Goal: Transaction & Acquisition: Purchase product/service

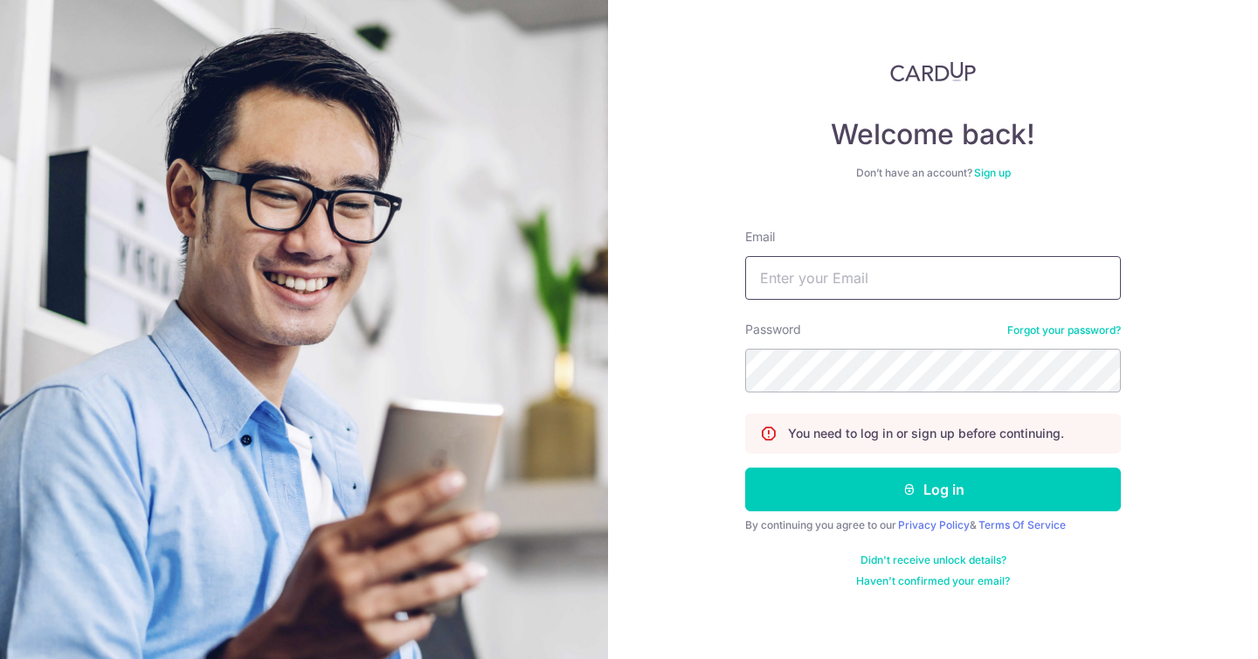
type input "[EMAIL_ADDRESS][DOMAIN_NAME]"
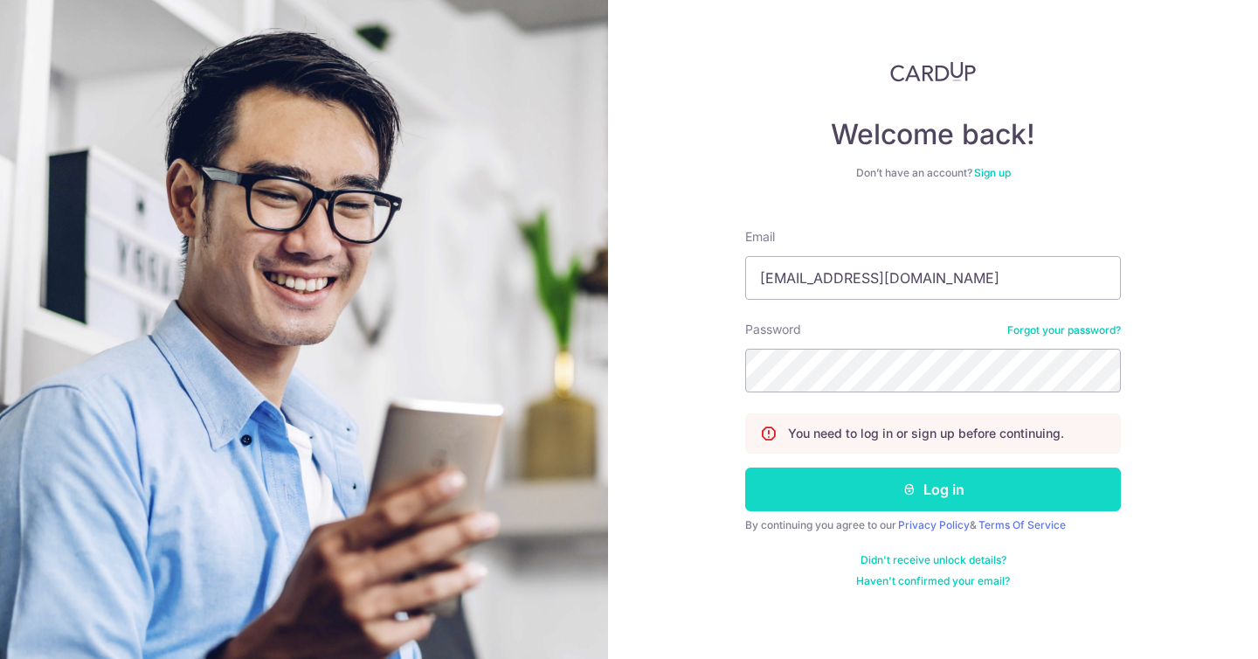
drag, startPoint x: 0, startPoint y: 0, endPoint x: 899, endPoint y: 486, distance: 1022.0
click at [899, 486] on button "Log in" at bounding box center [933, 489] width 376 height 44
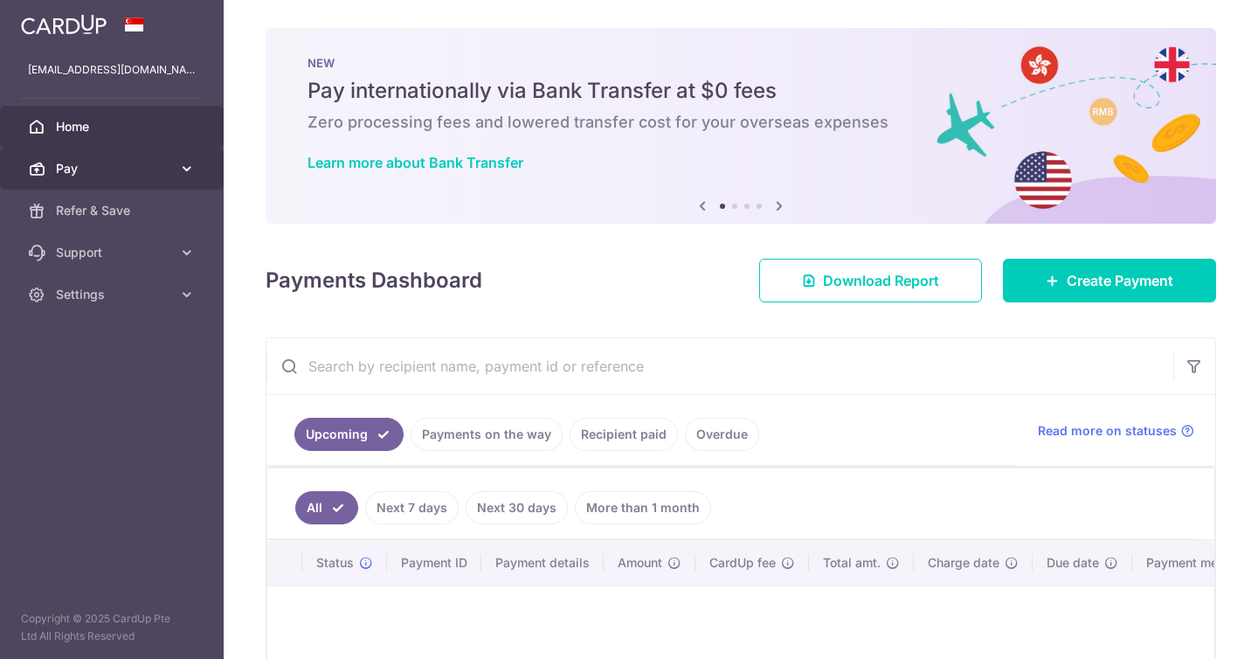
click at [130, 174] on span "Pay" at bounding box center [113, 168] width 115 height 17
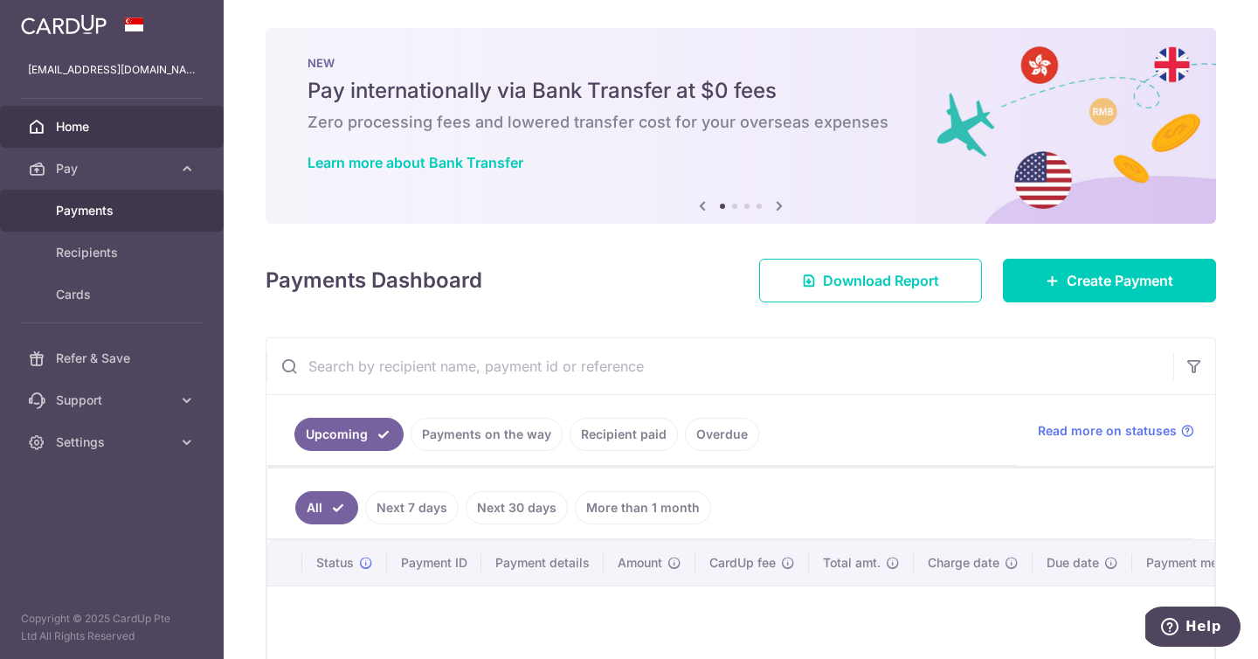
click at [102, 215] on span "Payments" at bounding box center [113, 210] width 115 height 17
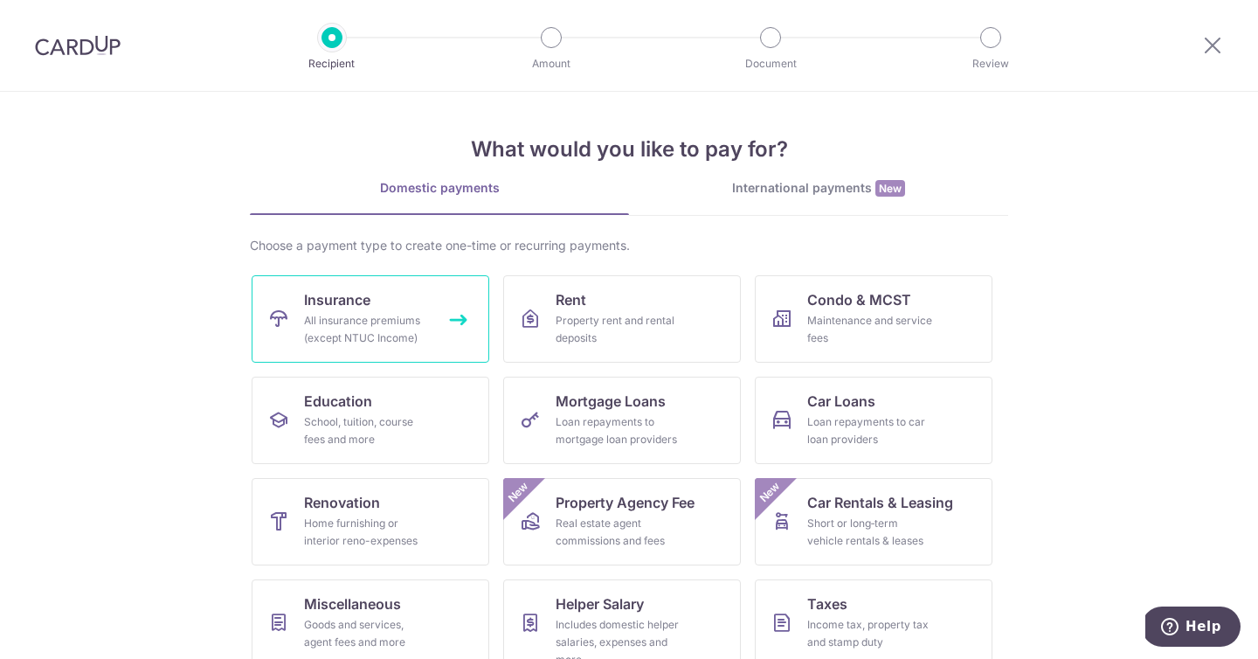
click at [423, 302] on link "Insurance All insurance premiums (except NTUC Income)" at bounding box center [371, 318] width 238 height 87
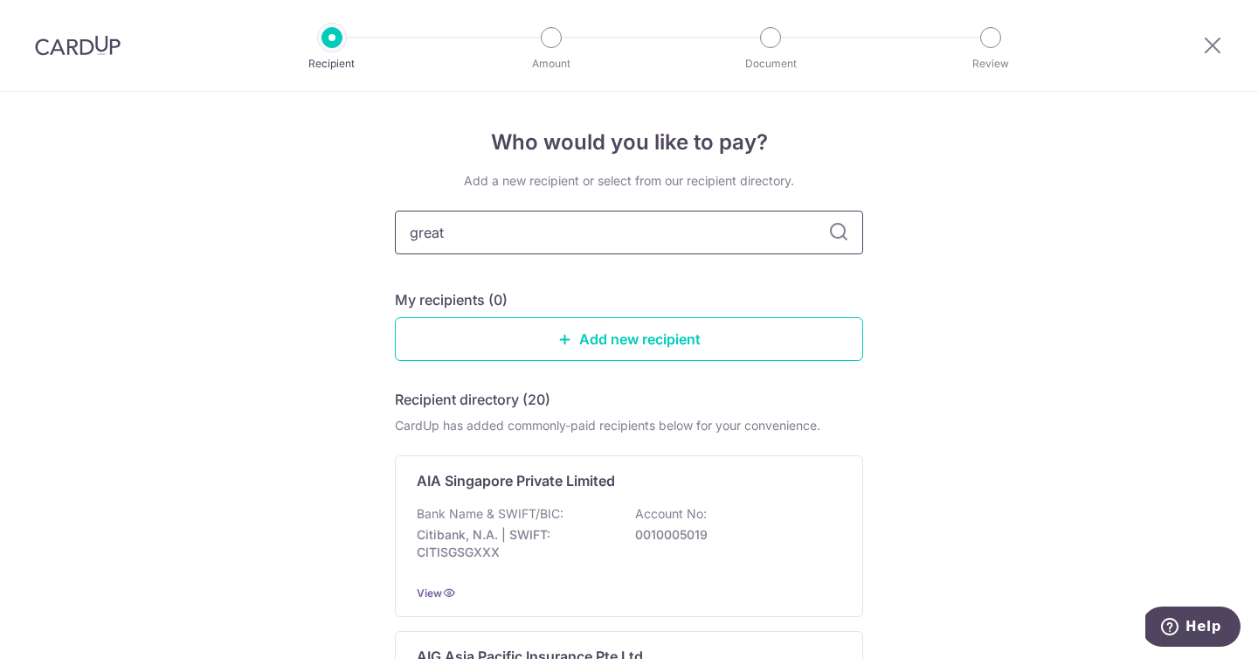
type input "great"
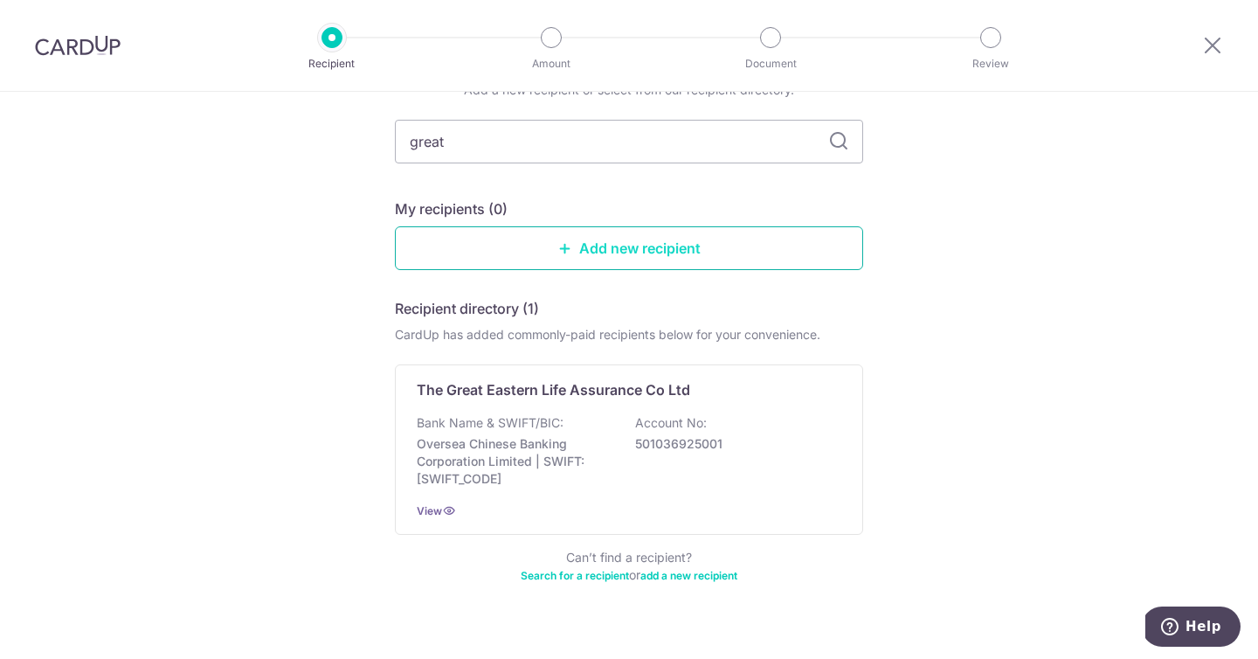
scroll to position [119, 0]
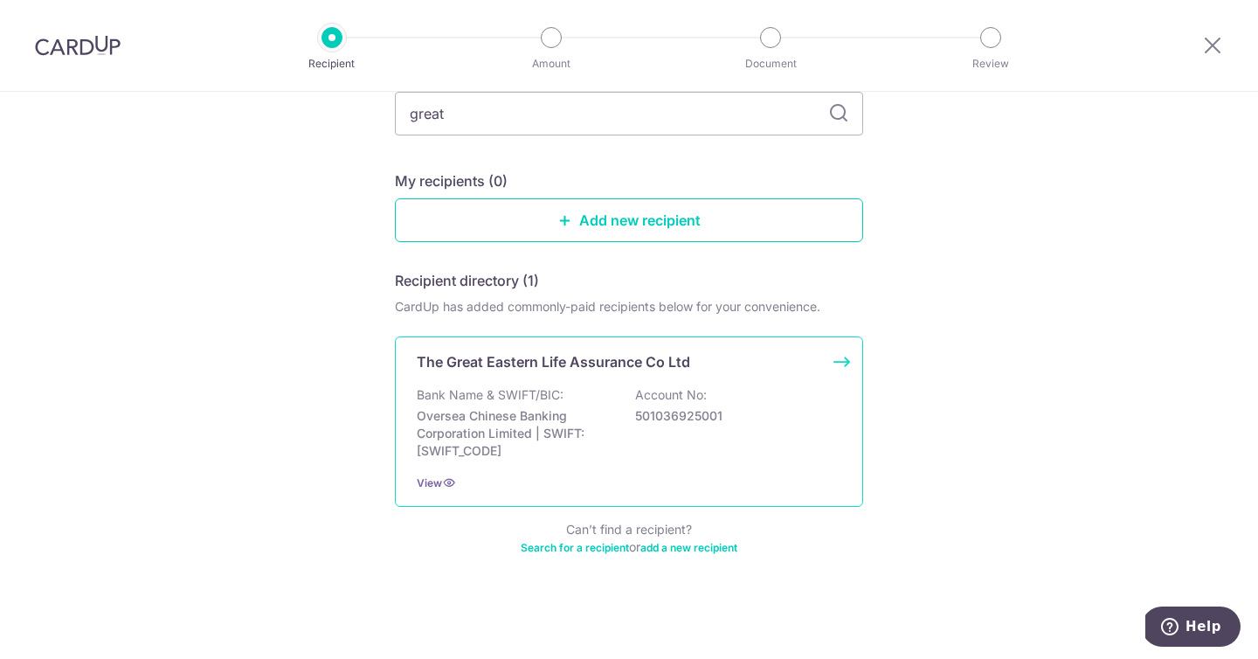
click at [704, 402] on div "Bank Name & SWIFT/BIC: Oversea Chinese Banking Corporation Limited | SWIFT: [SW…" at bounding box center [629, 422] width 425 height 73
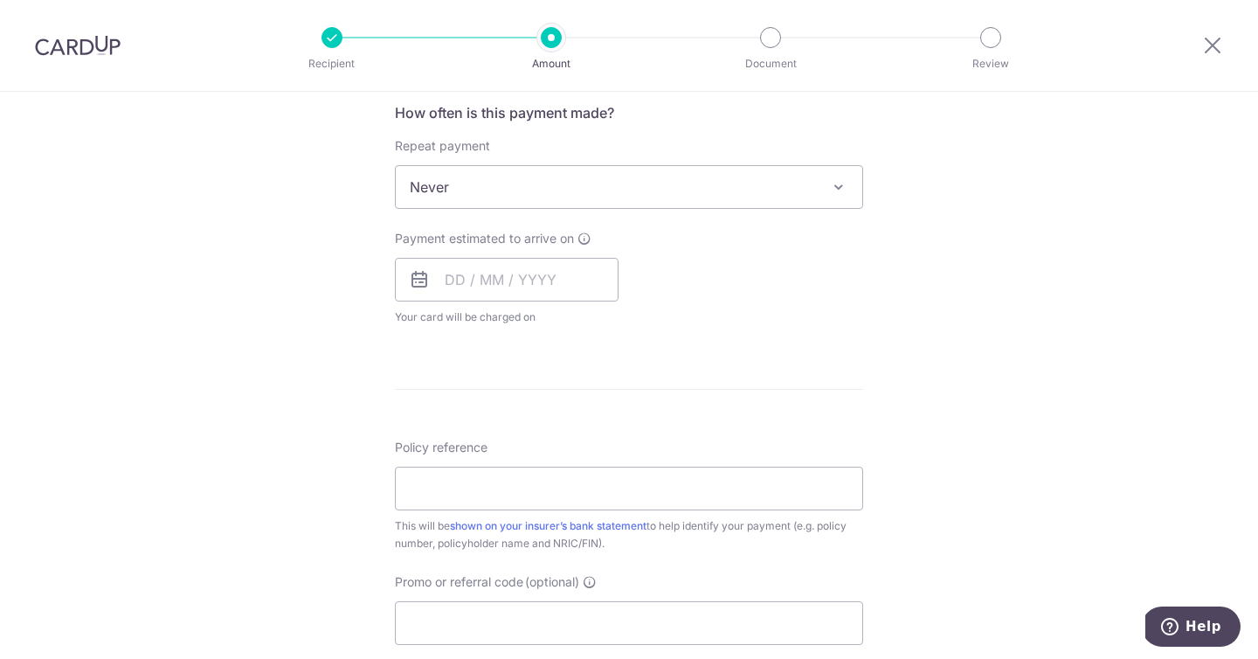
scroll to position [693, 0]
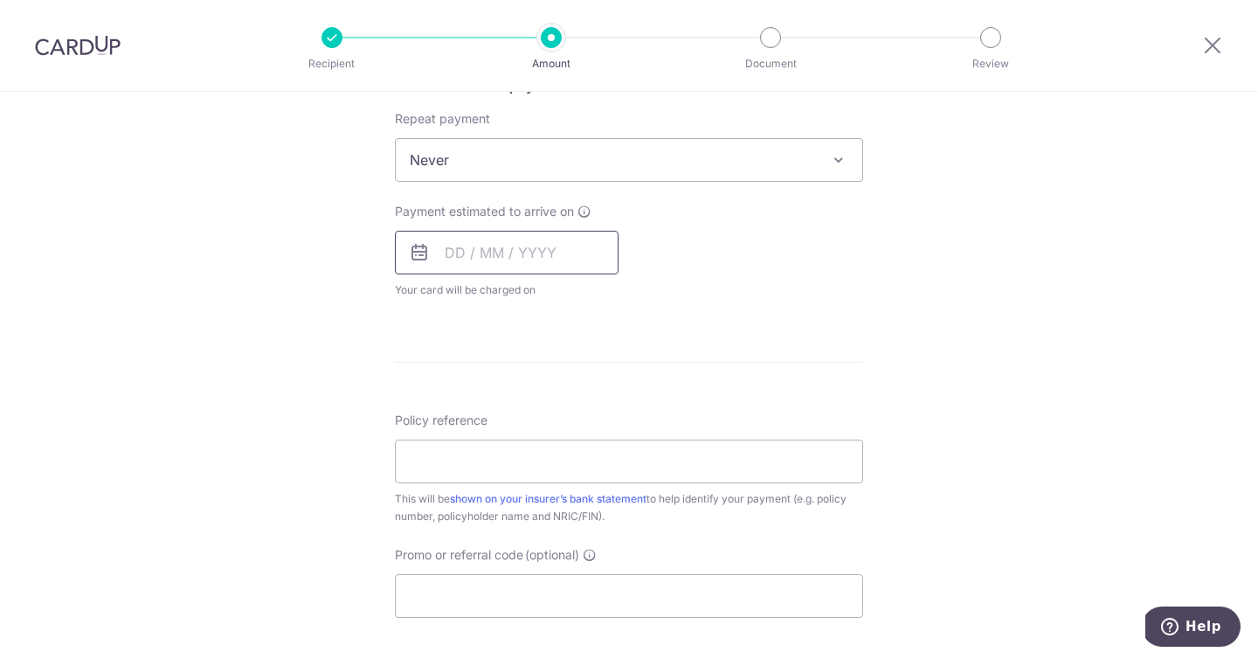
click at [457, 252] on input "text" at bounding box center [507, 253] width 224 height 44
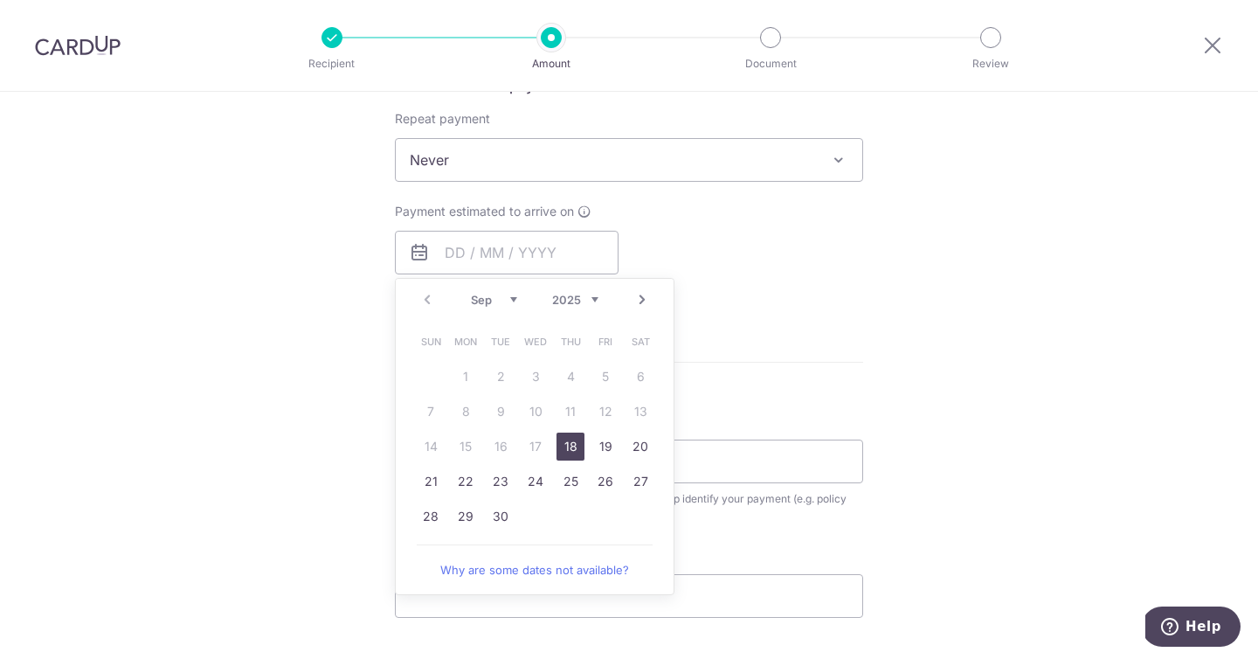
click at [243, 266] on div "Tell us more about your payment Enter payment amount SGD Select Card Select opt…" at bounding box center [629, 189] width 1258 height 1581
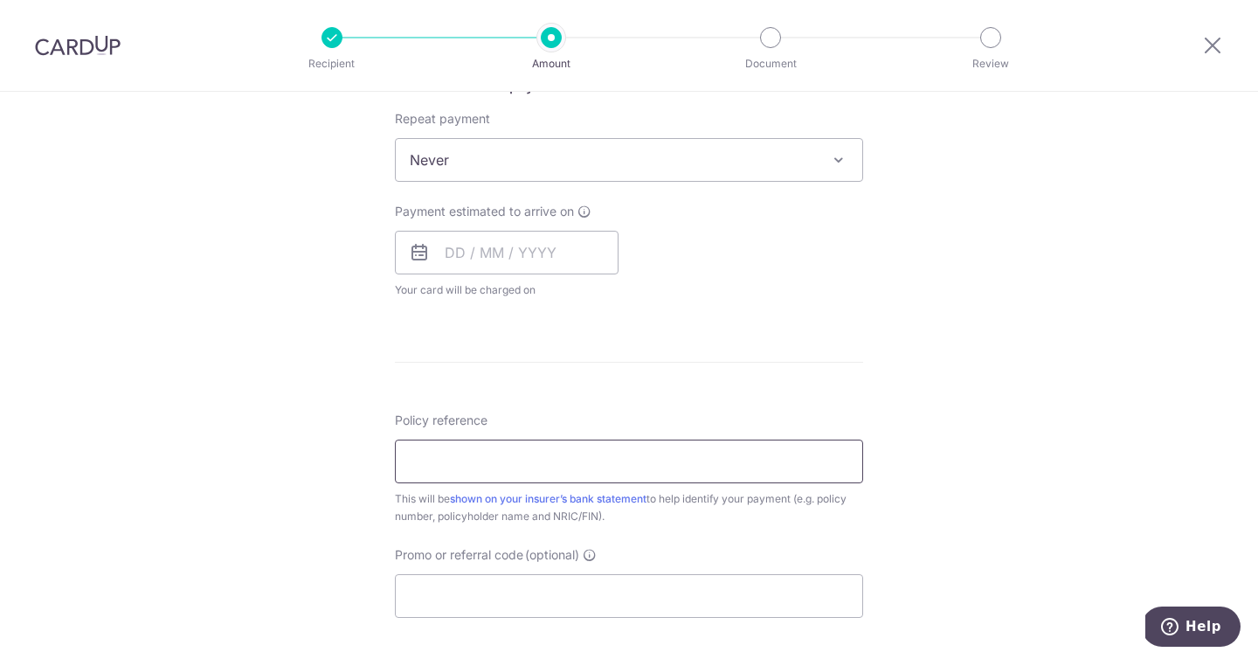
click at [441, 440] on input "Policy reference" at bounding box center [629, 462] width 468 height 44
click at [161, 351] on div "Tell us more about your payment Enter payment amount SGD Select Card Select opt…" at bounding box center [629, 189] width 1258 height 1581
